Goal: Task Accomplishment & Management: Complete application form

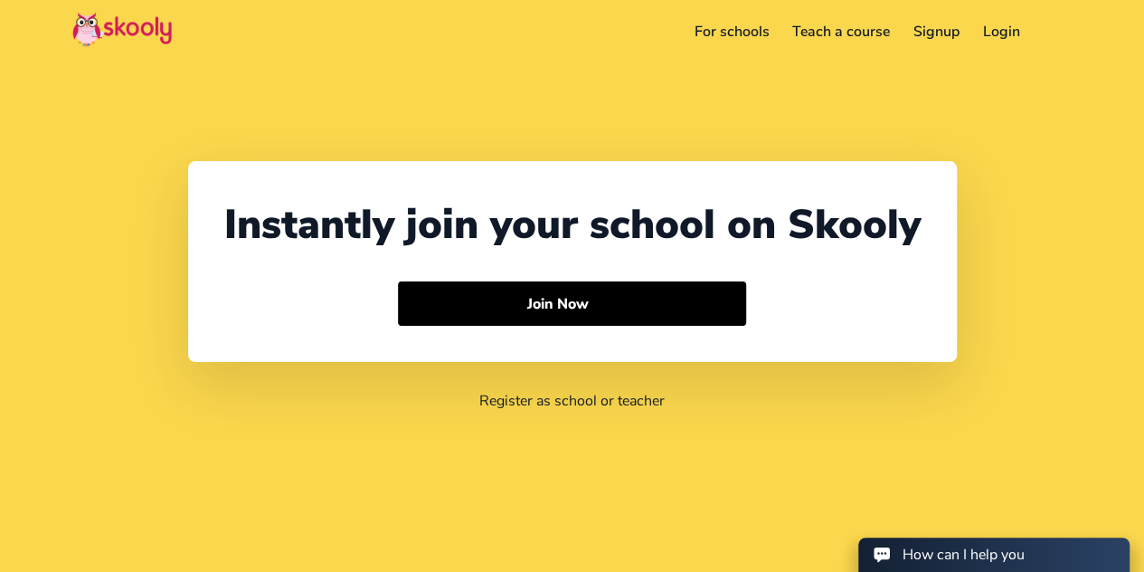
select select "60"
select select "[GEOGRAPHIC_DATA]"
select select "[GEOGRAPHIC_DATA]/Kuala_Lumpur"
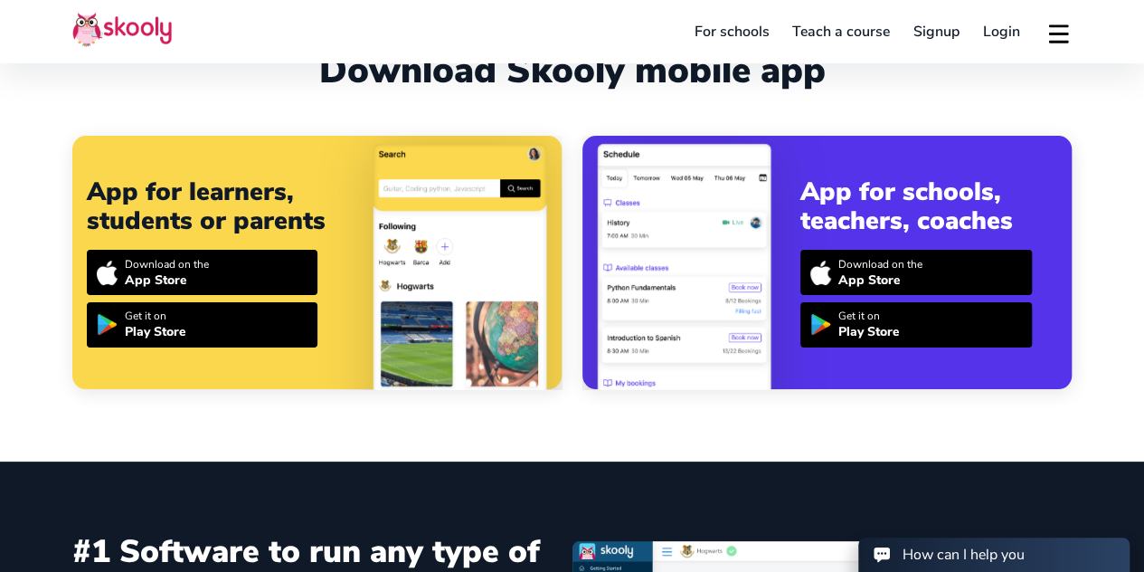
scroll to position [633, 0]
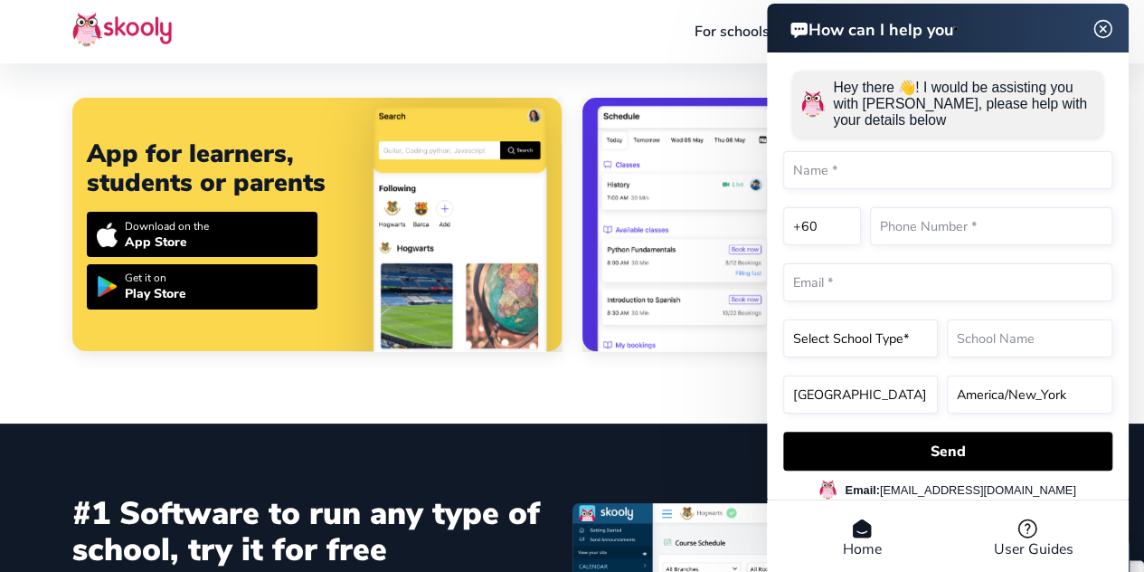
click at [1102, 30] on header "How can I help you" at bounding box center [948, 28] width 362 height 49
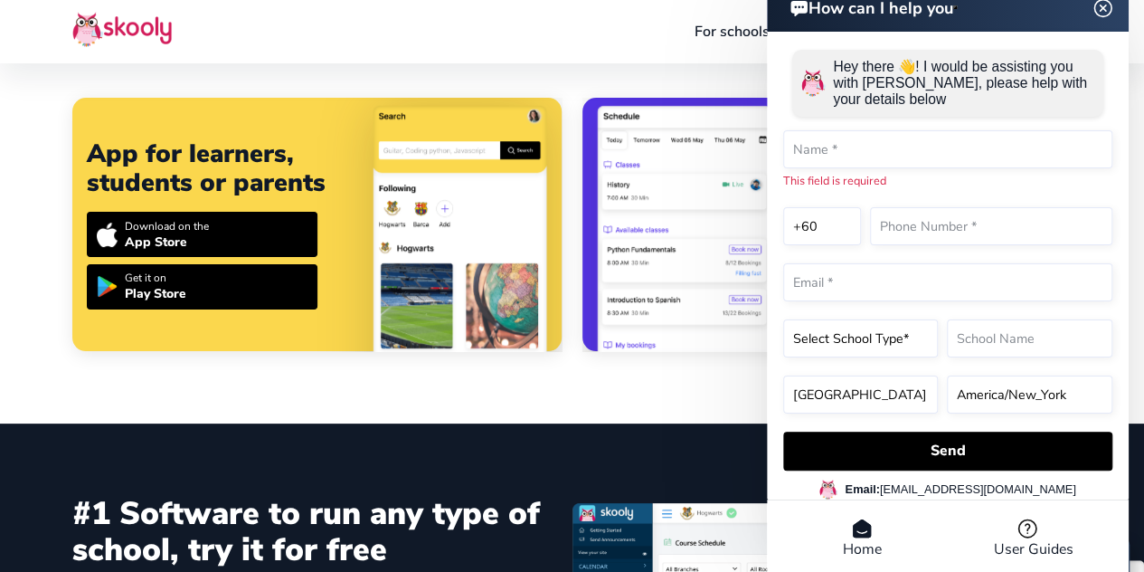
click at [1104, 15] on img at bounding box center [1104, 7] width 34 height 23
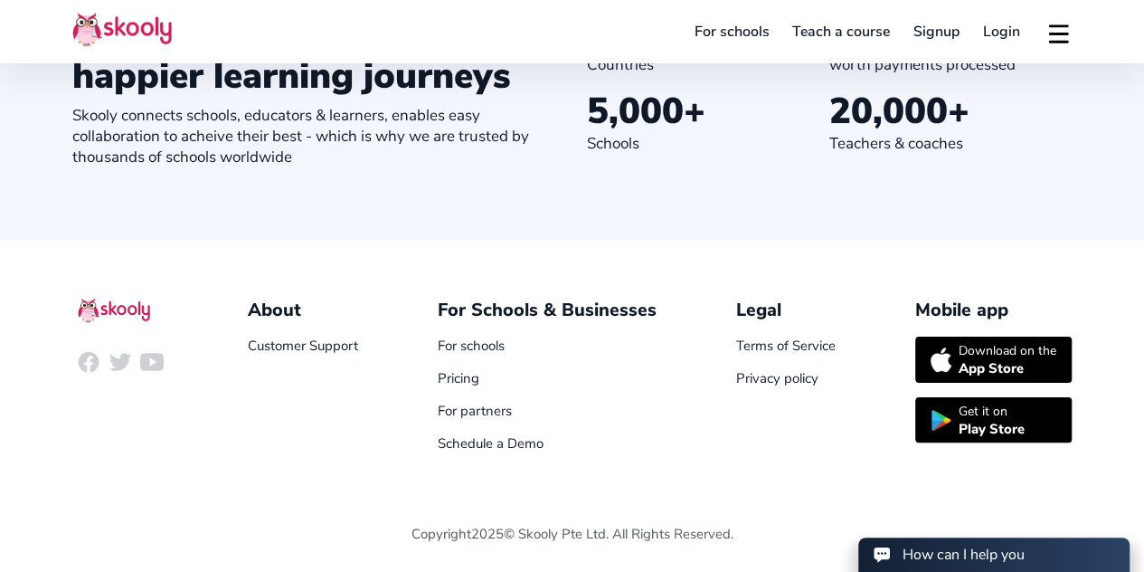
scroll to position [2057, 0]
click at [802, 39] on link "Teach a course" at bounding box center [841, 31] width 121 height 29
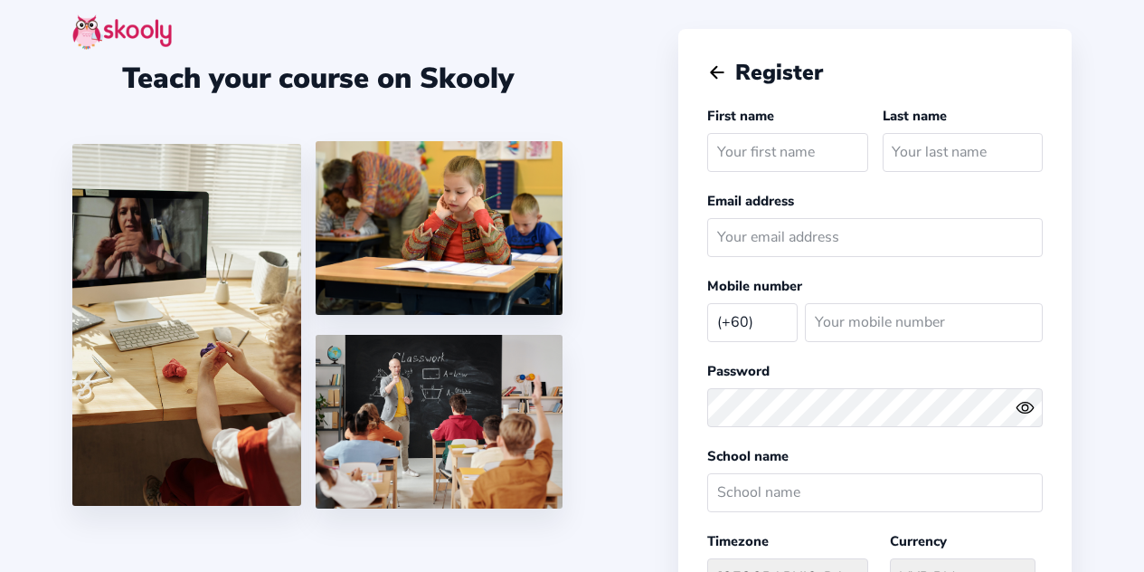
select select "MY"
click at [721, 77] on icon "Arrow Back" at bounding box center [717, 72] width 20 height 20
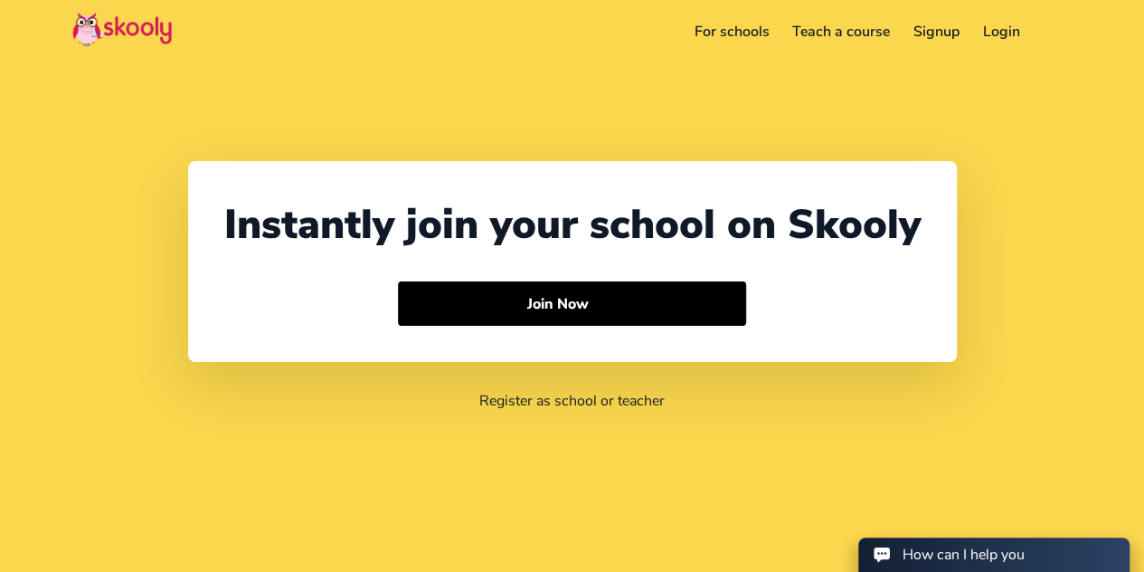
select select "60"
select select "[GEOGRAPHIC_DATA]"
select select "[GEOGRAPHIC_DATA]/Kuala_Lumpur"
click at [1062, 22] on button at bounding box center [1059, 32] width 26 height 30
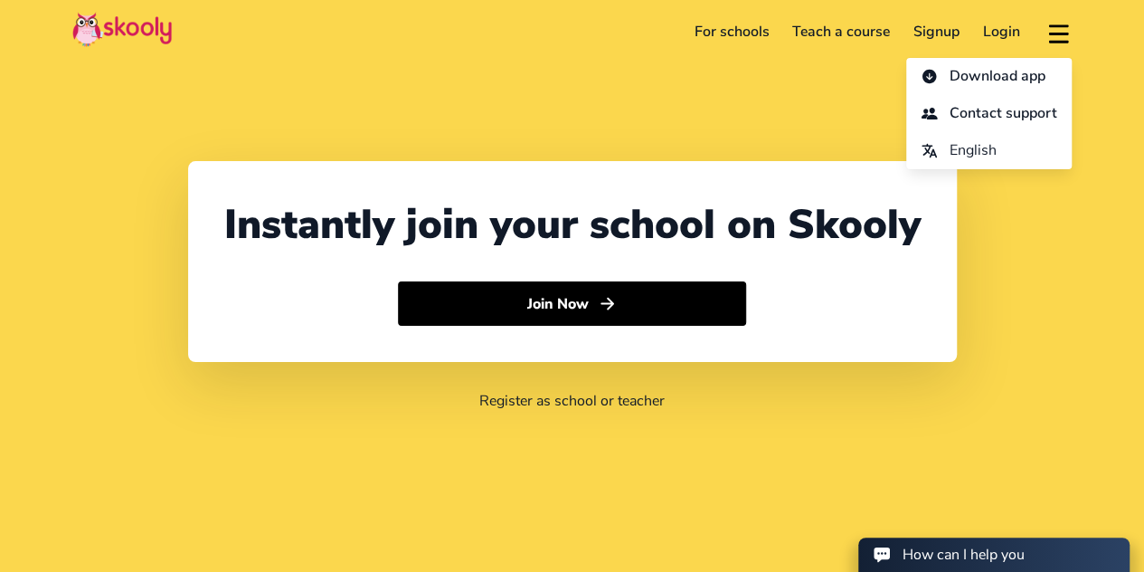
click at [799, 113] on div "Instantly join your school on Skooly Join Now Register as school or teacher" at bounding box center [572, 286] width 1144 height 572
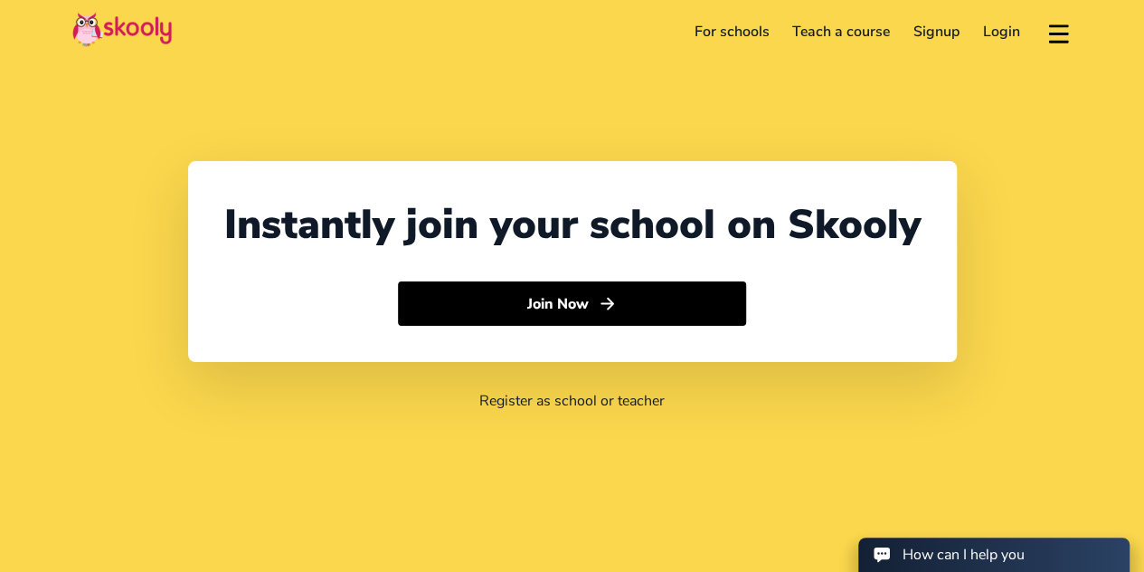
click at [693, 22] on link "For schools" at bounding box center [732, 31] width 99 height 29
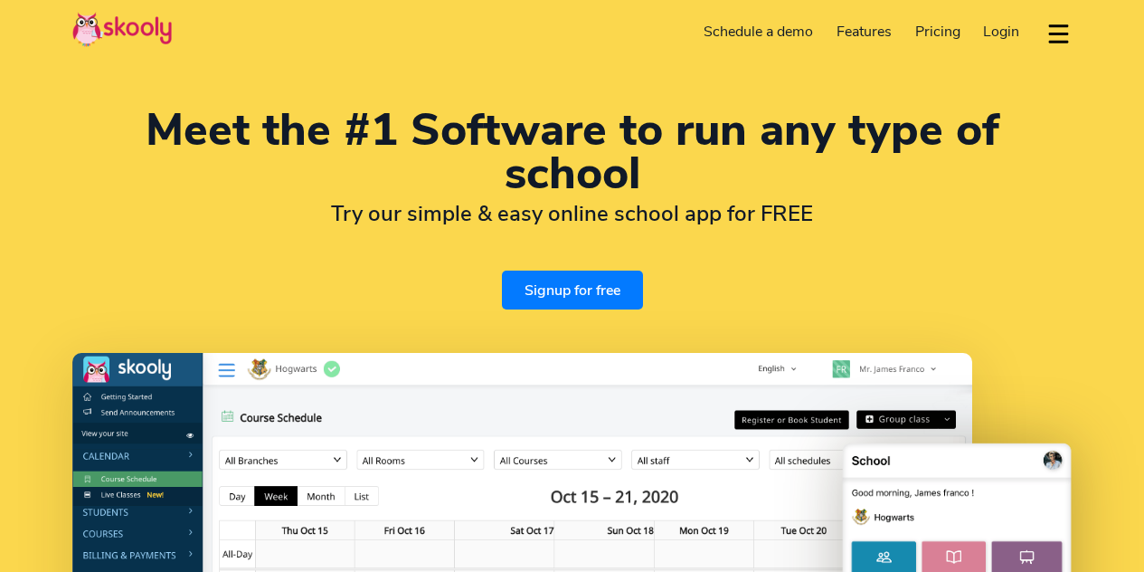
select select "en"
select select "60"
select select "[GEOGRAPHIC_DATA]"
select select "[GEOGRAPHIC_DATA]/Kuala_Lumpur"
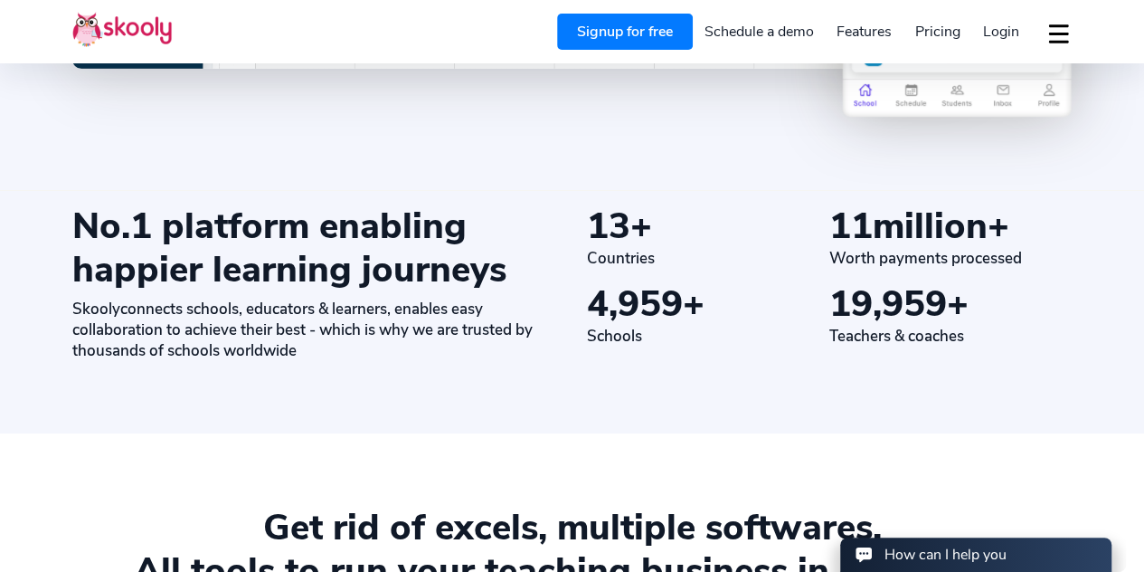
scroll to position [814, 0]
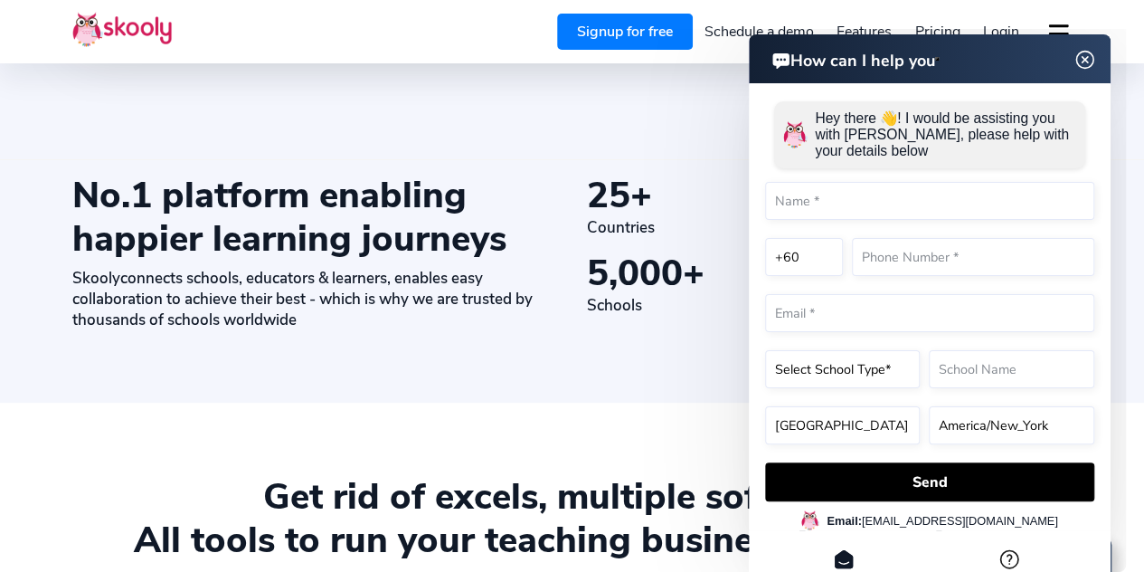
click at [1086, 59] on img at bounding box center [1085, 60] width 34 height 23
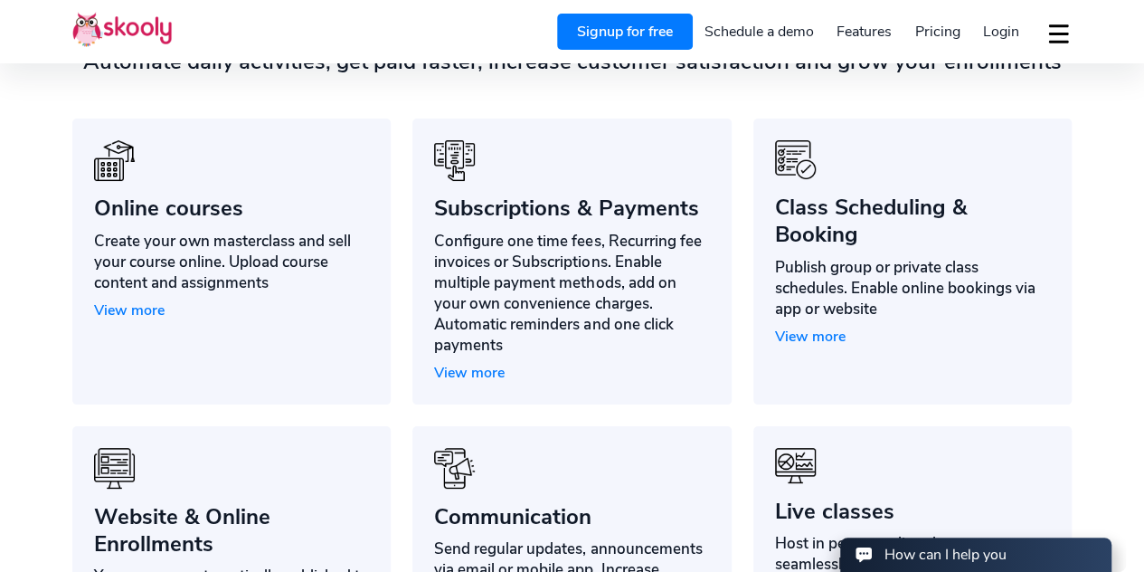
scroll to position [1357, 0]
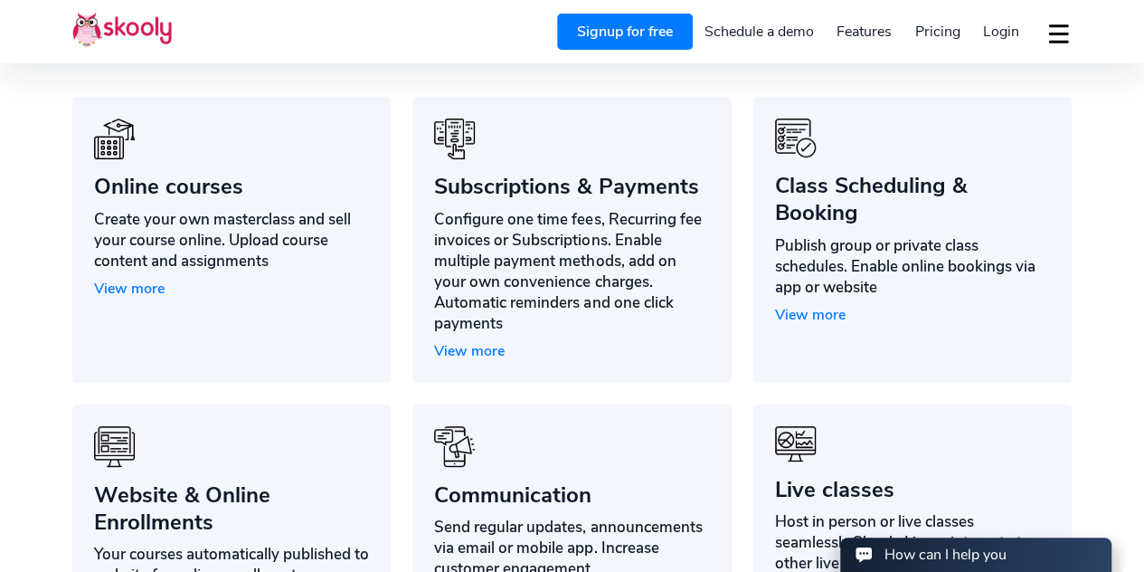
click at [470, 354] on span "View more" at bounding box center [469, 351] width 71 height 20
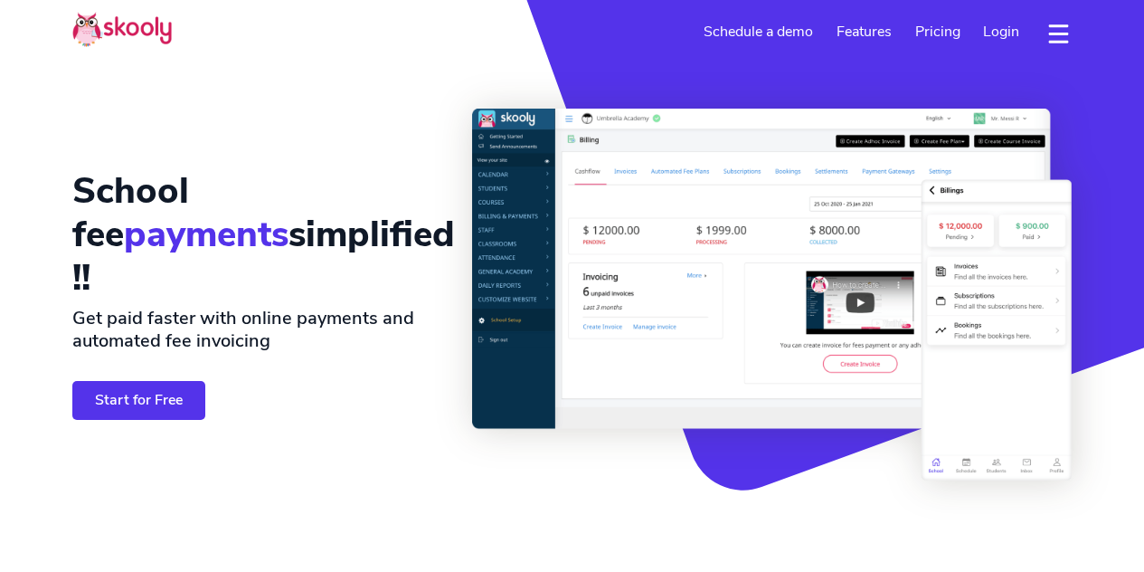
select select "en"
select select "60"
select select "[GEOGRAPHIC_DATA]"
select select "[GEOGRAPHIC_DATA]/Kuala_Lumpur"
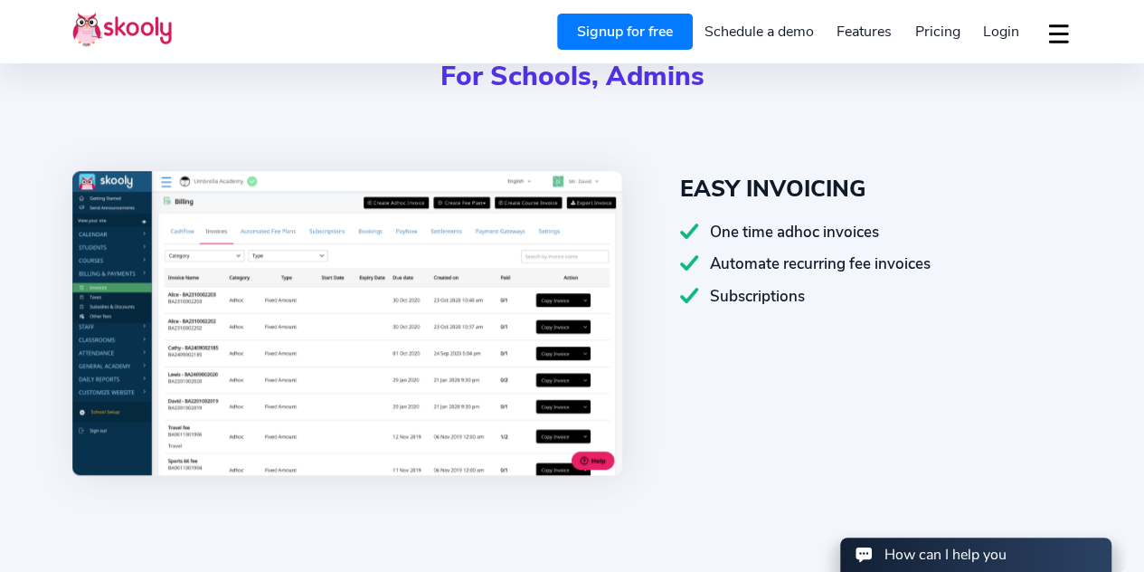
scroll to position [633, 0]
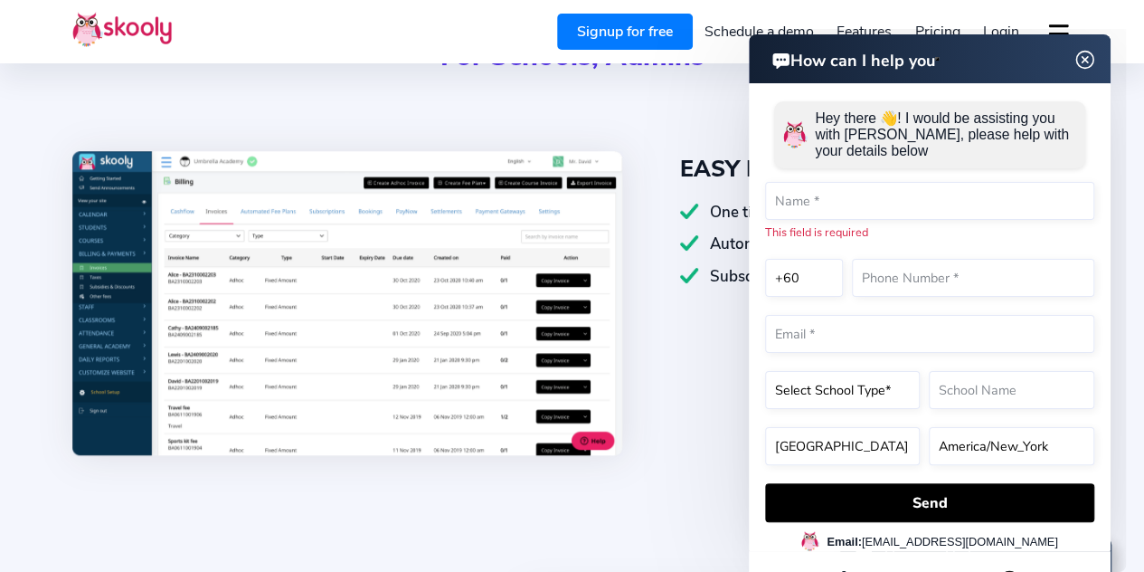
click at [1085, 69] on img at bounding box center [1085, 60] width 34 height 23
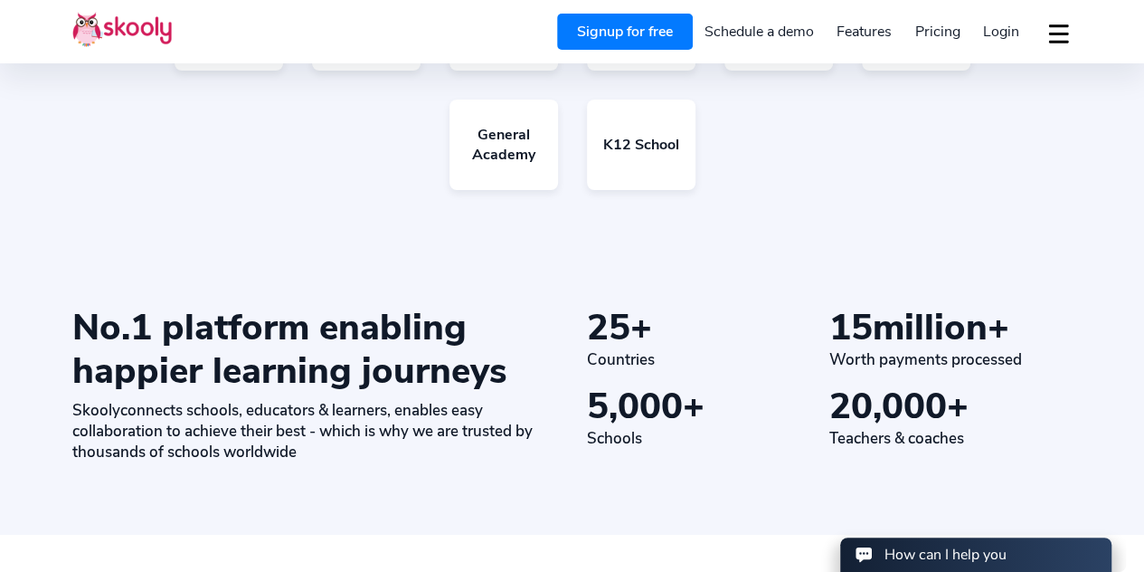
scroll to position [3619, 0]
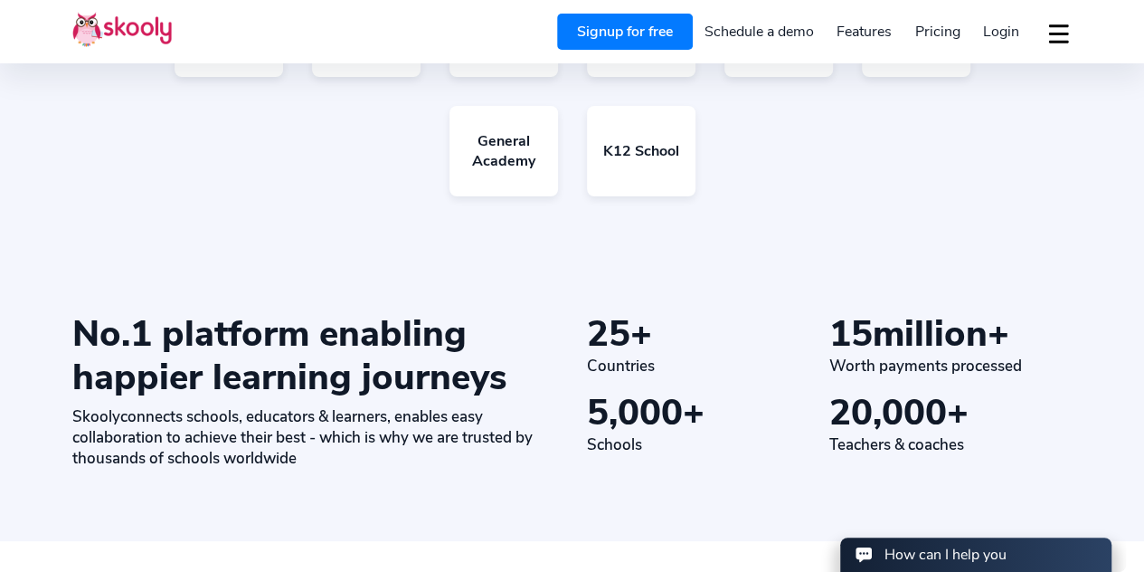
click at [644, 26] on link "Signup for free" at bounding box center [625, 32] width 136 height 36
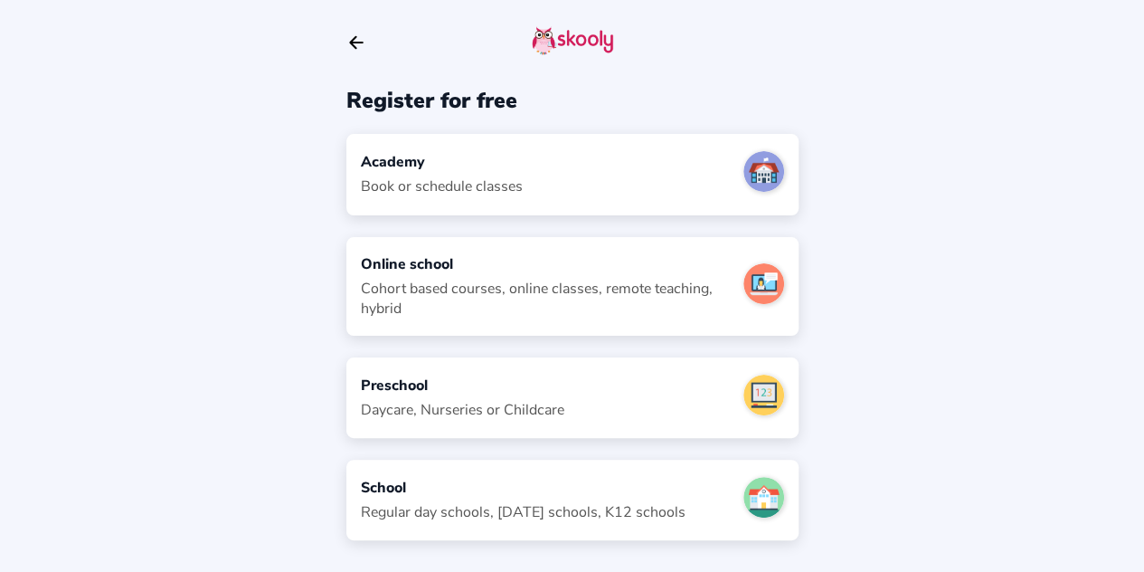
click at [758, 182] on img at bounding box center [764, 171] width 41 height 41
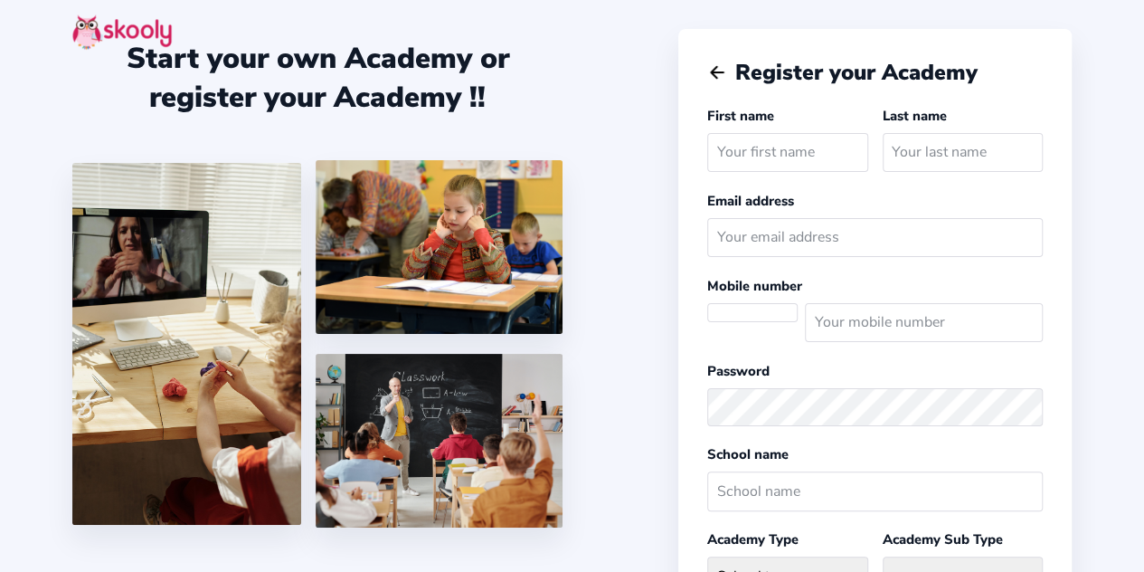
select select "MY"
select select "[GEOGRAPHIC_DATA]/Kuala_Lumpur"
select select "MYR RM"
select select "MY"
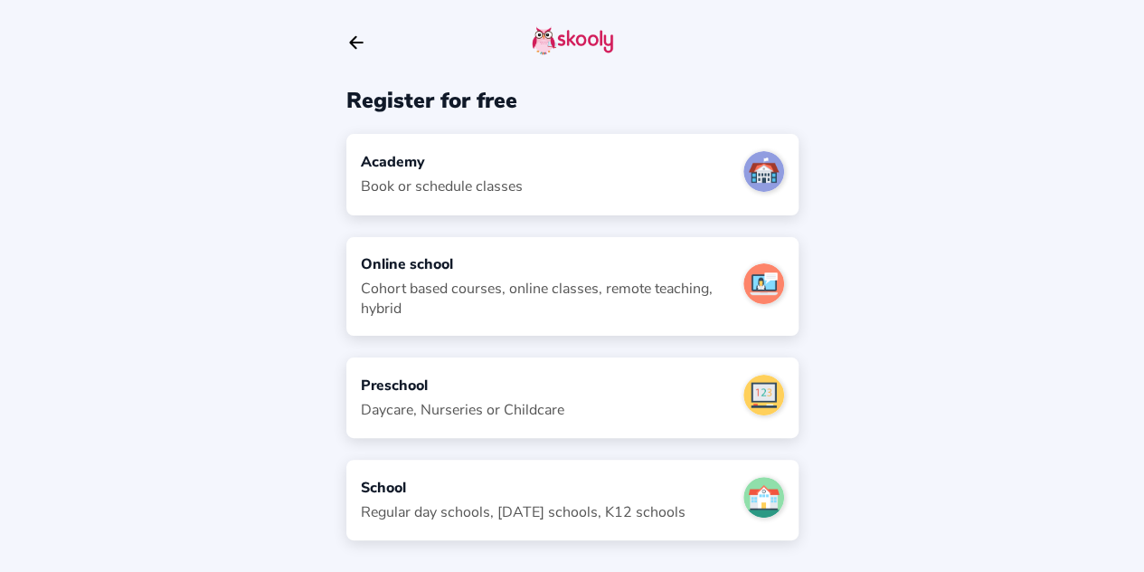
click at [408, 282] on div "Cohort based courses, online classes, remote teaching, hybrid" at bounding box center [545, 299] width 368 height 40
select select "MY"
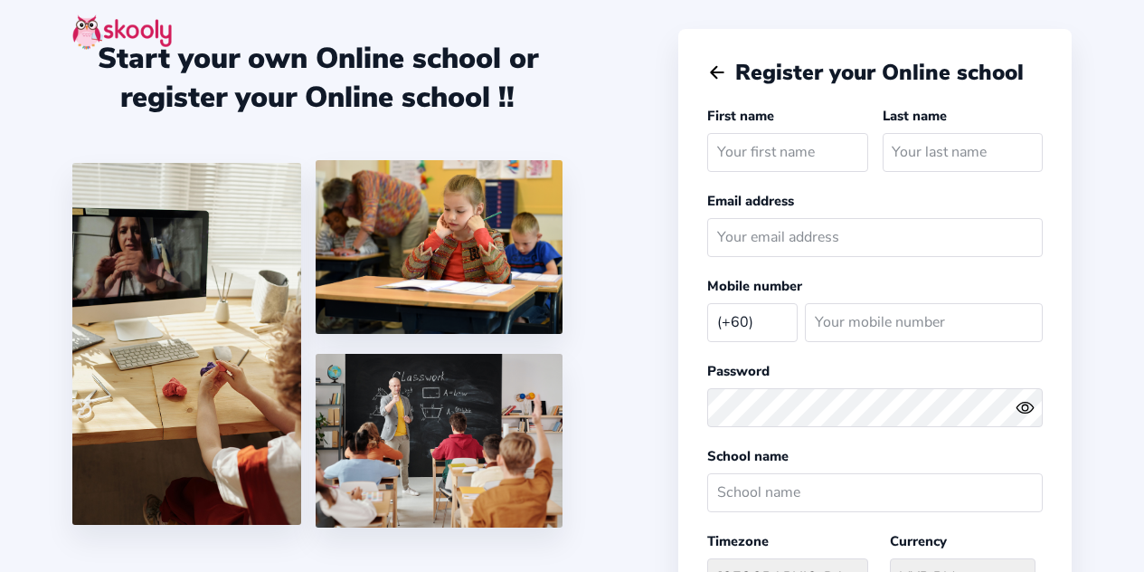
select select "MY"
click at [764, 146] on input "text" at bounding box center [787, 152] width 160 height 39
type input "Faris"
click at [924, 164] on input "text" at bounding box center [963, 152] width 160 height 39
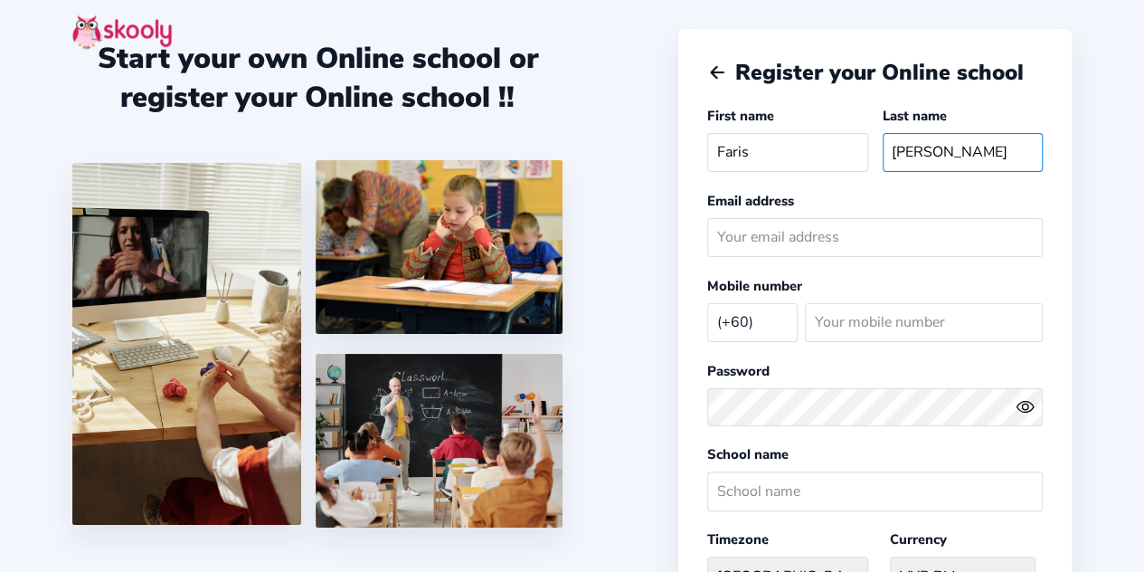
type input "Mohd"
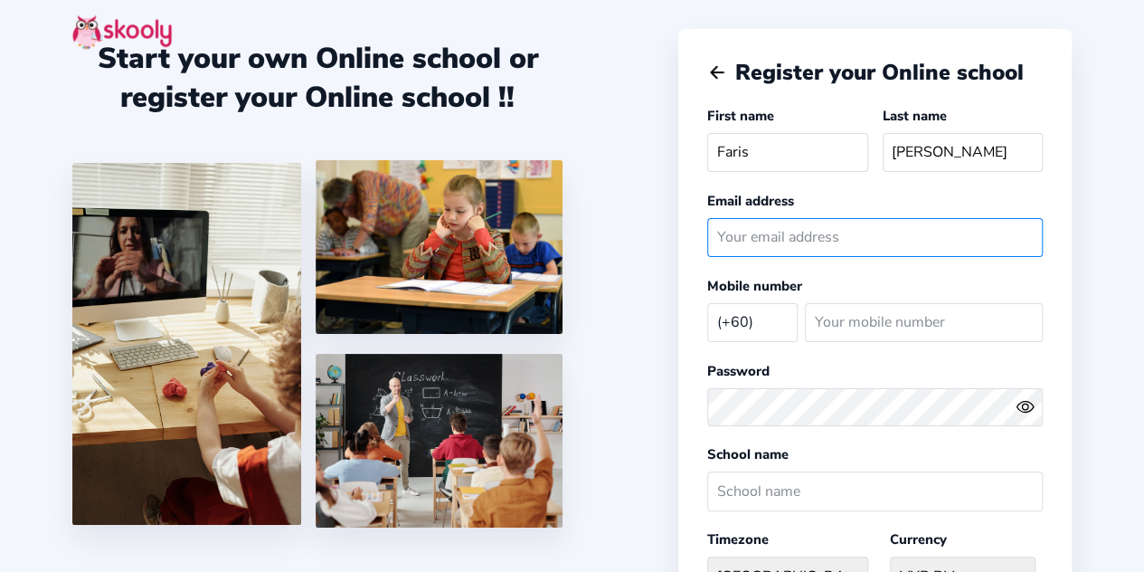
click at [798, 242] on input "email" at bounding box center [875, 237] width 336 height 39
type input "fariswork6941@gmail.com"
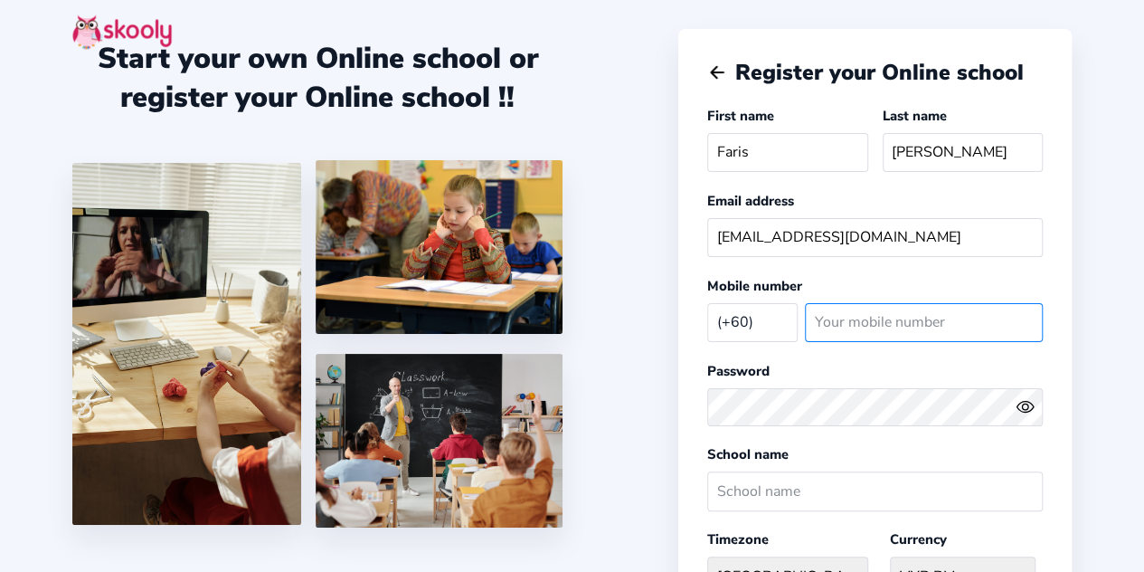
click at [930, 328] on input "number" at bounding box center [924, 322] width 238 height 39
type input "199302745"
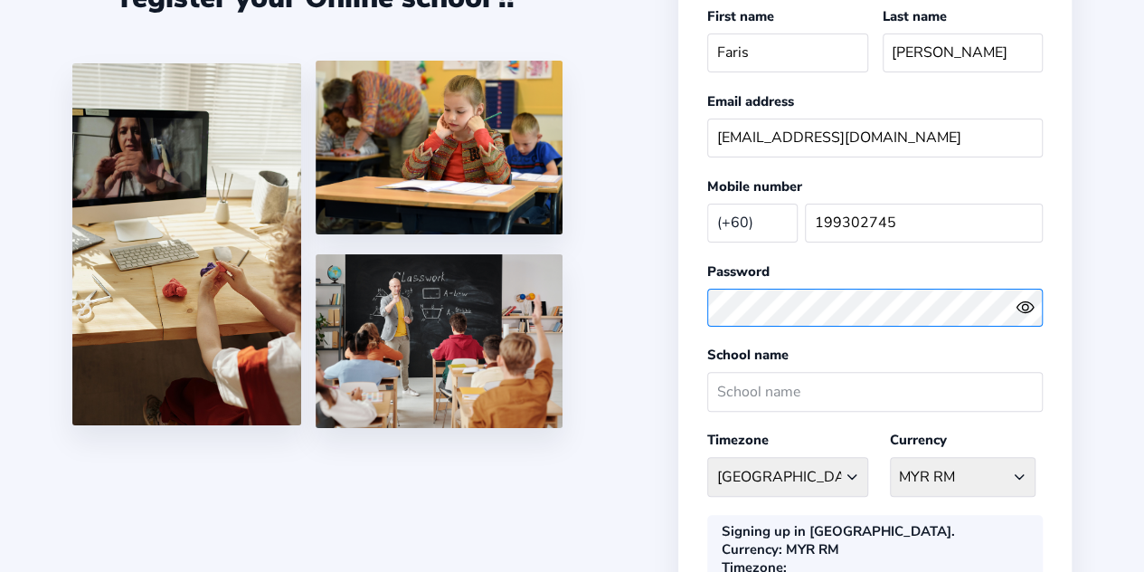
scroll to position [181, 0]
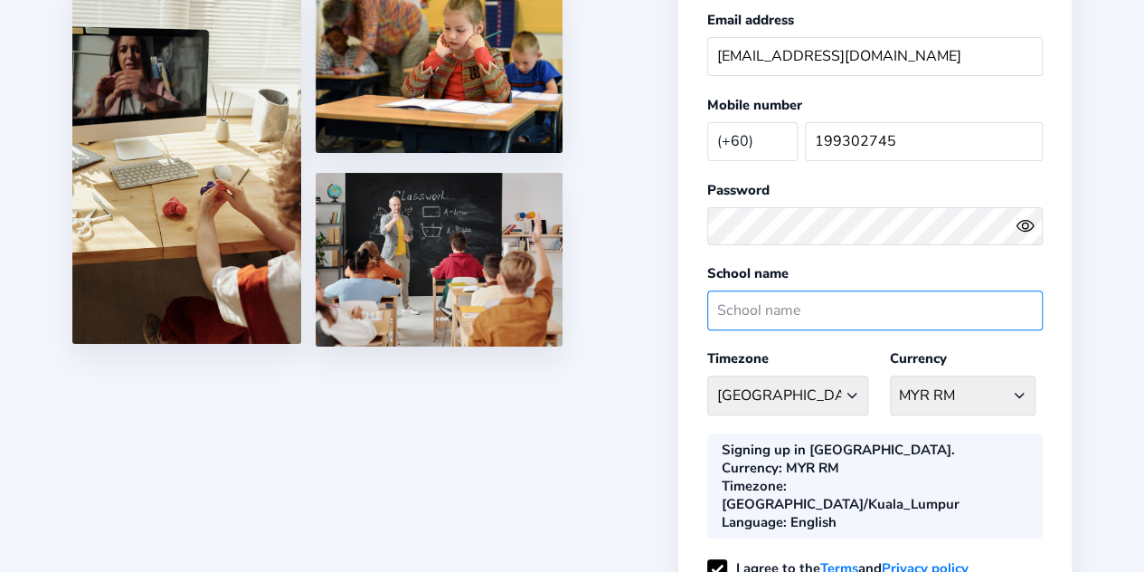
click at [784, 293] on input "text" at bounding box center [875, 309] width 336 height 39
type input "D"
type input "I"
type input "C"
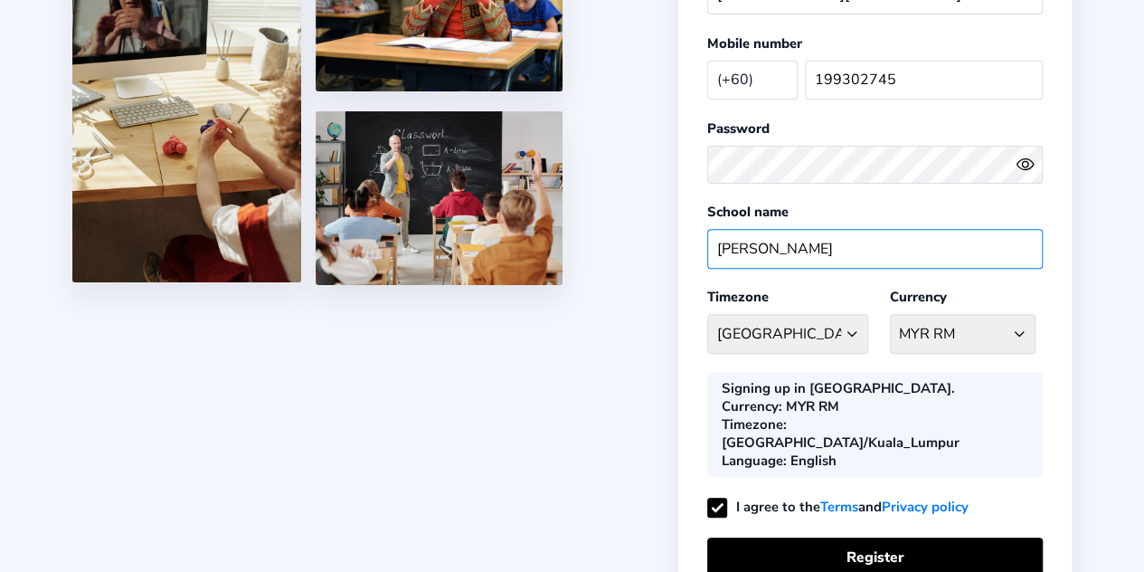
scroll to position [271, 0]
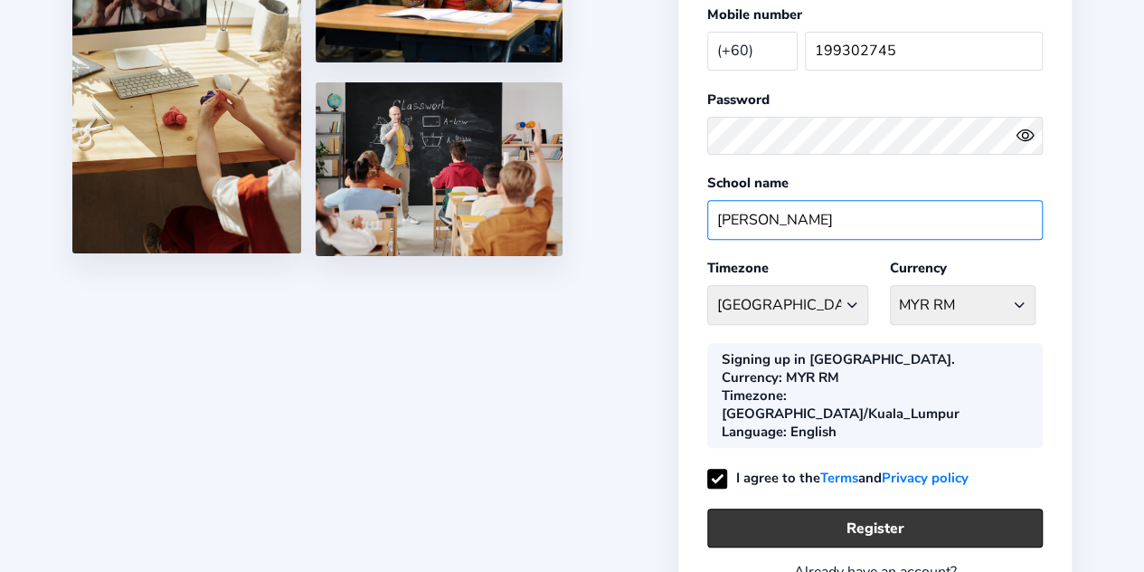
type input "Celik Kafa"
click at [888, 508] on button "Register" at bounding box center [875, 527] width 336 height 39
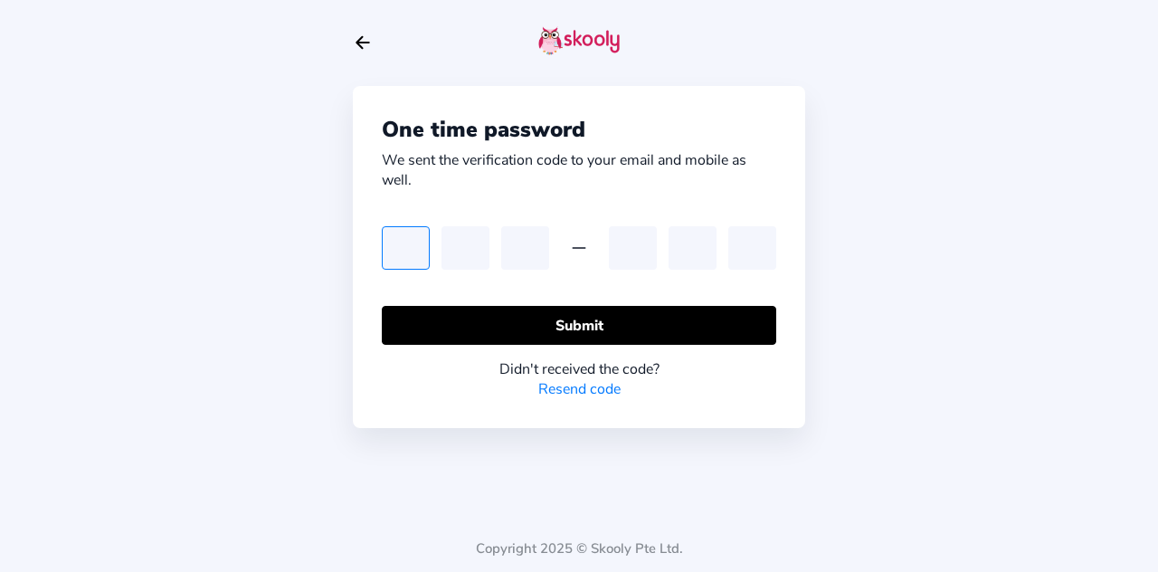
type input "3"
type input "7"
type input "9"
type input "5"
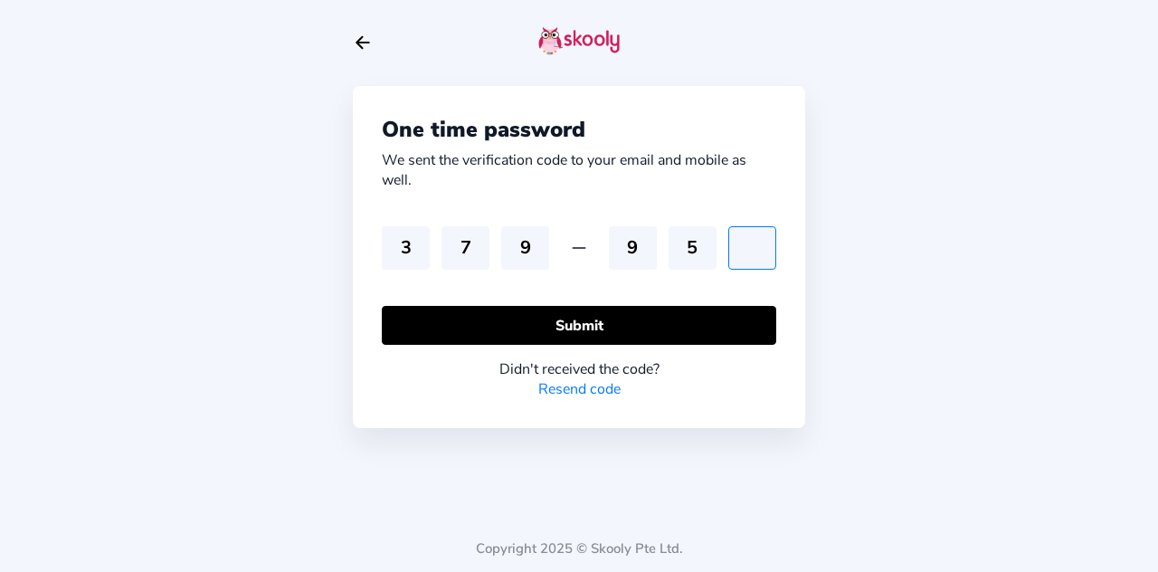
type input "8"
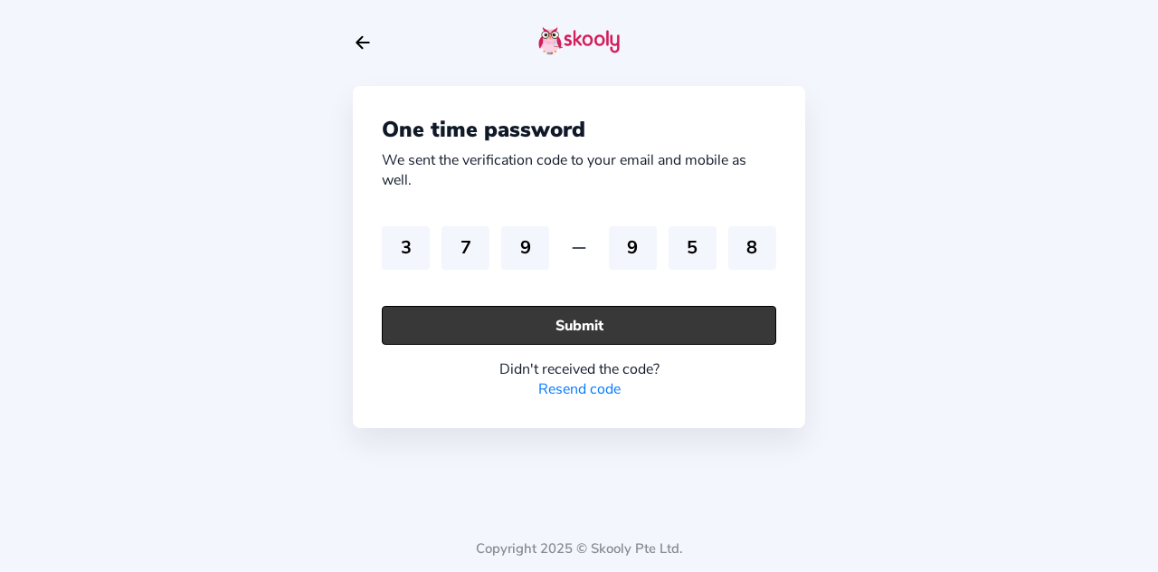
click at [499, 327] on button "Submit" at bounding box center [579, 325] width 394 height 39
